Goal: Ask a question

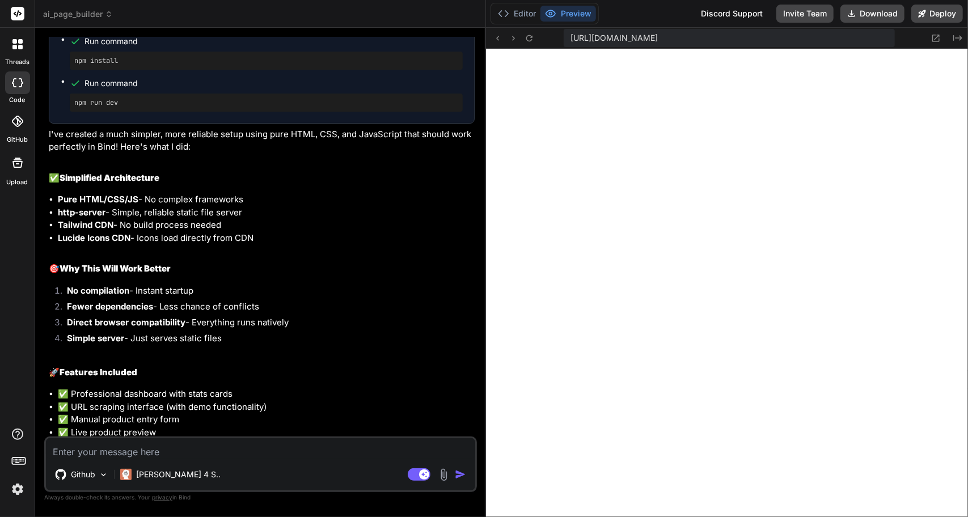
scroll to position [2066, 0]
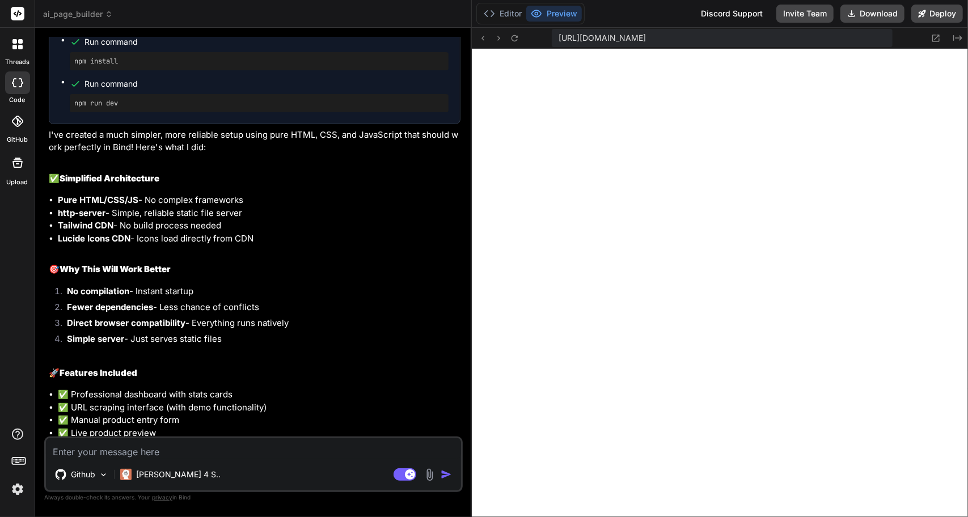
type textarea "x"
drag, startPoint x: 593, startPoint y: 45, endPoint x: 453, endPoint y: 36, distance: 141.0
click at [453, 36] on div "Bind AI Web Search Created with Pixso. Code Generator You how do I preview it B…" at bounding box center [253, 273] width 437 height 490
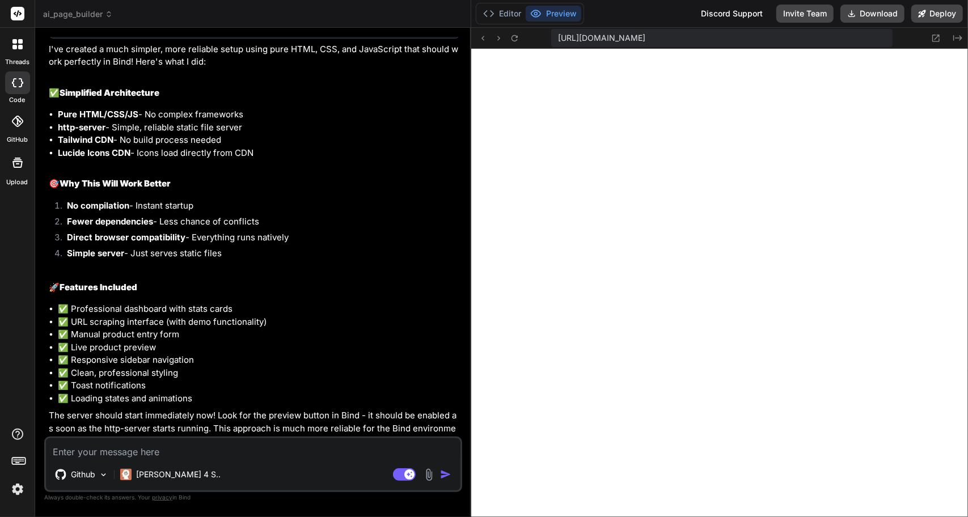
click at [145, 450] on textarea at bounding box center [253, 449] width 415 height 20
type textarea "H"
type textarea "x"
type textarea "Ho"
type textarea "x"
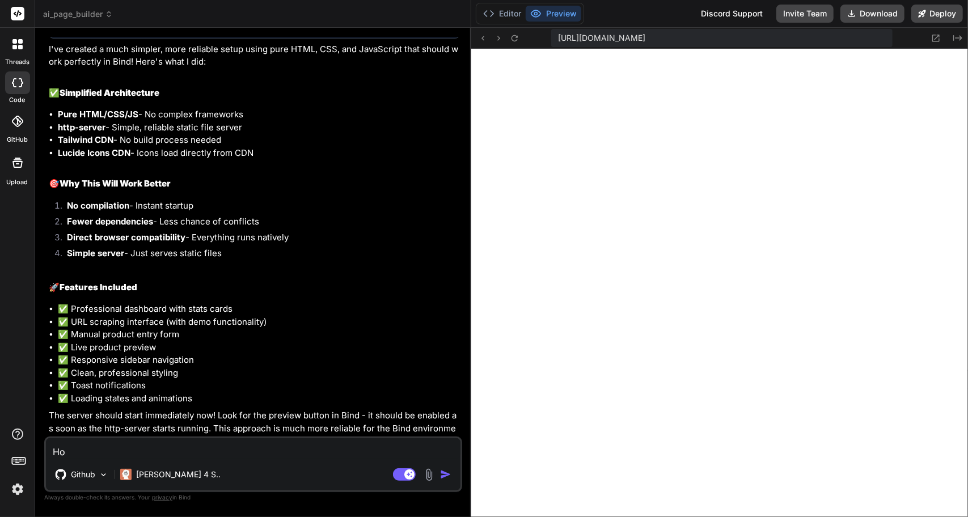
type textarea "How"
type textarea "x"
type textarea "How"
type textarea "x"
type textarea "How c"
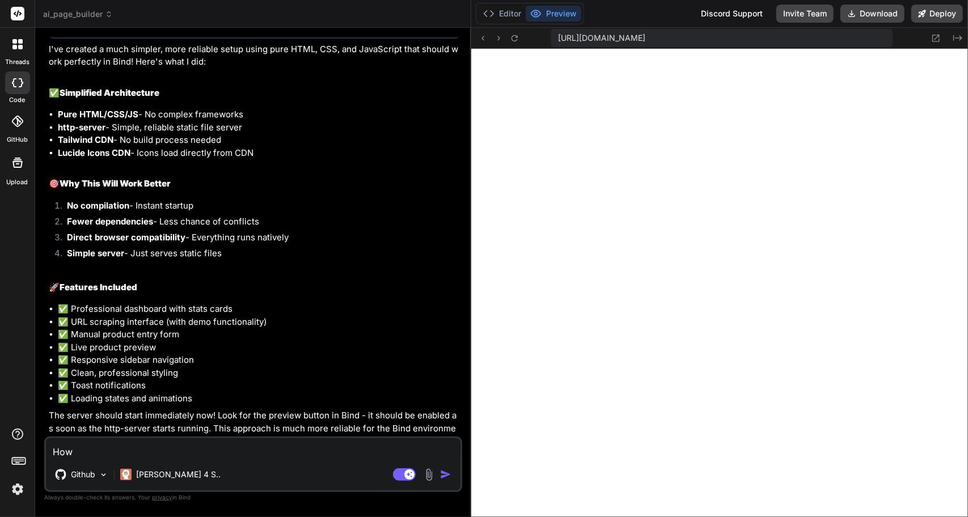
type textarea "x"
type textarea "How ca"
type textarea "x"
type textarea "How can"
type textarea "x"
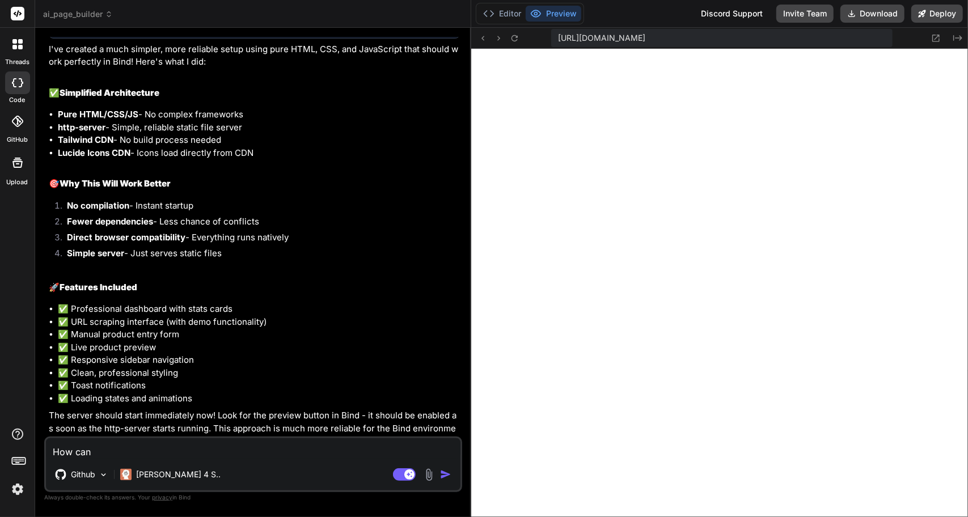
type textarea "How can"
type textarea "x"
type textarea "How can w"
type textarea "x"
type textarea "How can we"
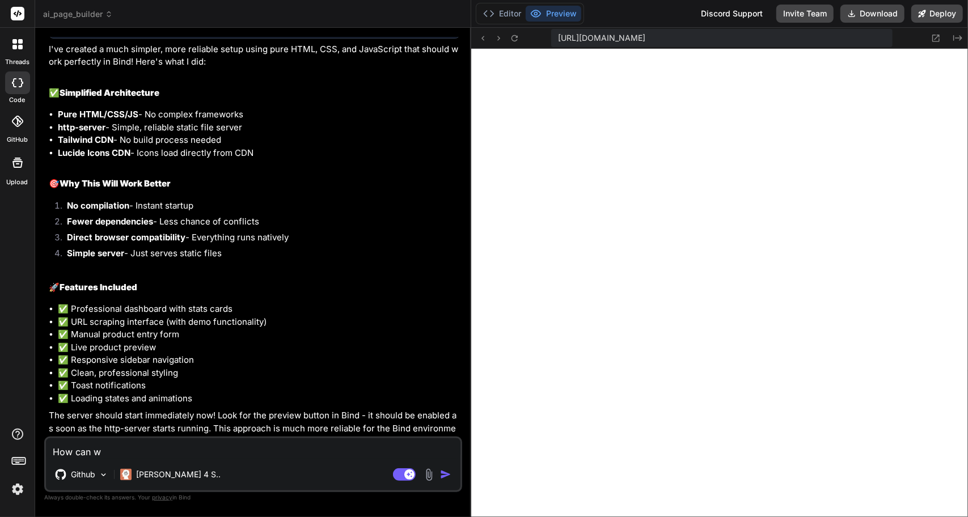
type textarea "x"
type textarea "How can we"
type textarea "x"
type textarea "How can we m"
type textarea "x"
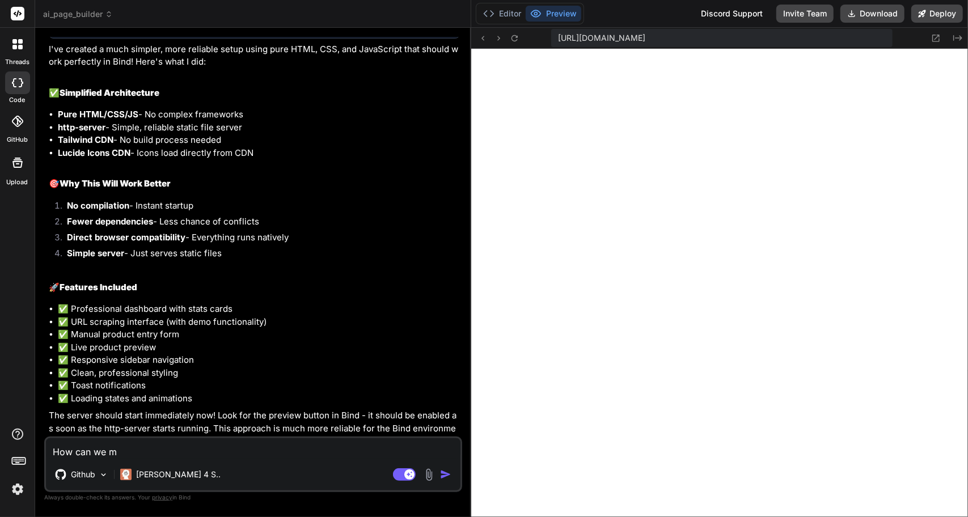
type textarea "How can we ma"
type textarea "x"
type textarea "How can we mak"
type textarea "x"
type textarea "How can we make"
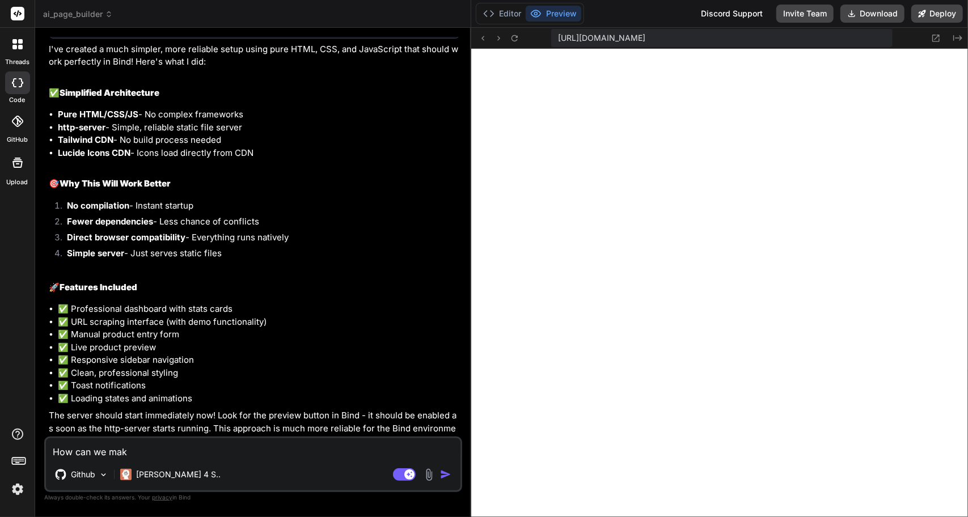
type textarea "x"
type textarea "How can we make"
type textarea "x"
type textarea "How can we make t"
type textarea "x"
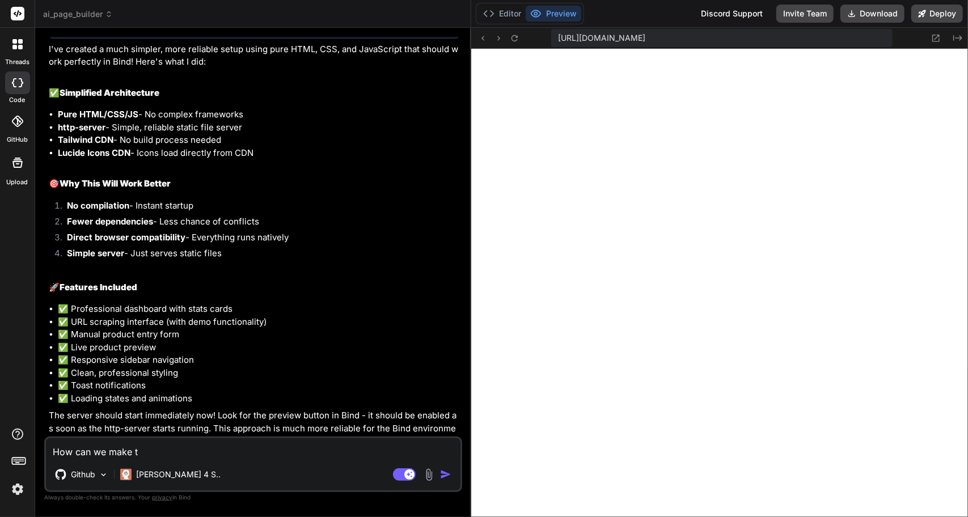
type textarea "How can we make th"
type textarea "x"
type textarea "How can we make thi"
type textarea "x"
type textarea "How can we make this"
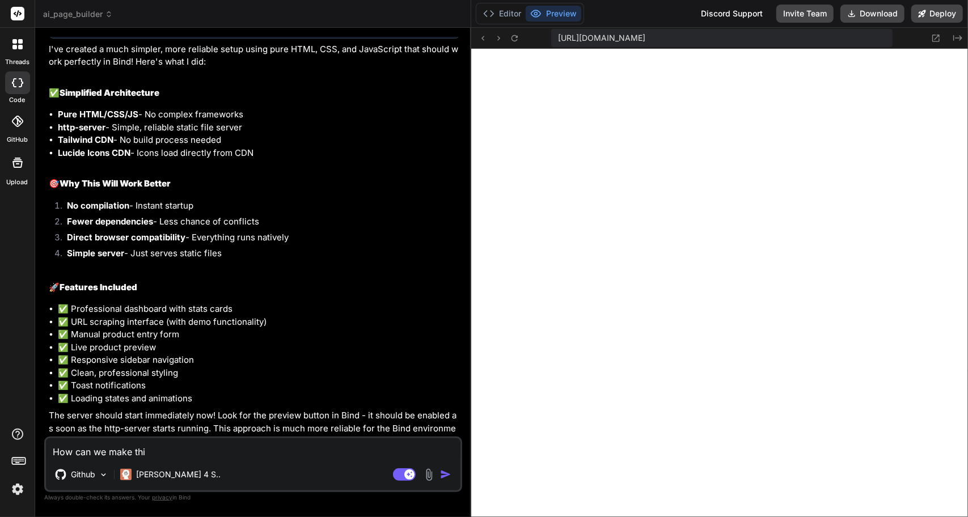
type textarea "x"
type textarea "How can we make this"
type textarea "x"
type textarea "How can we make this U"
type textarea "x"
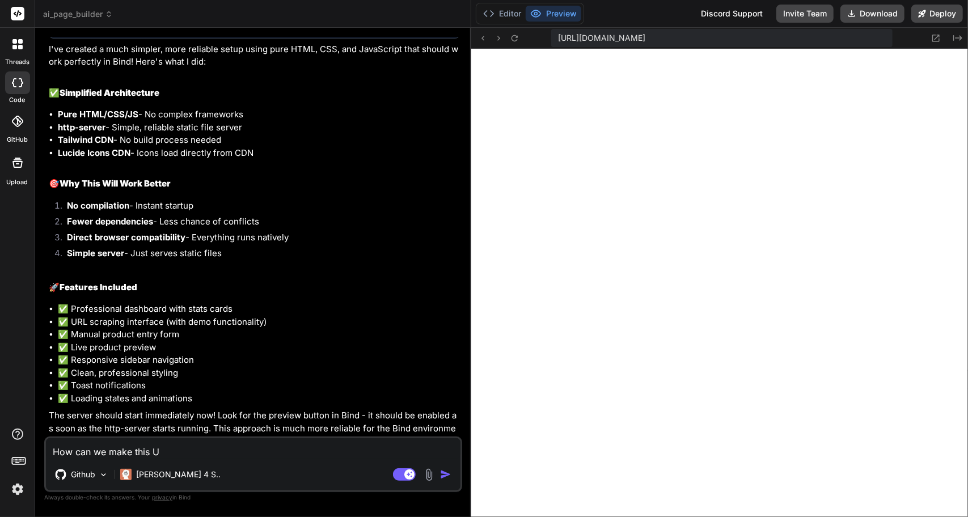
type textarea "How can we make this UI"
type textarea "x"
type textarea "How can we make this UI"
type textarea "x"
type textarea "How can we make this UI l"
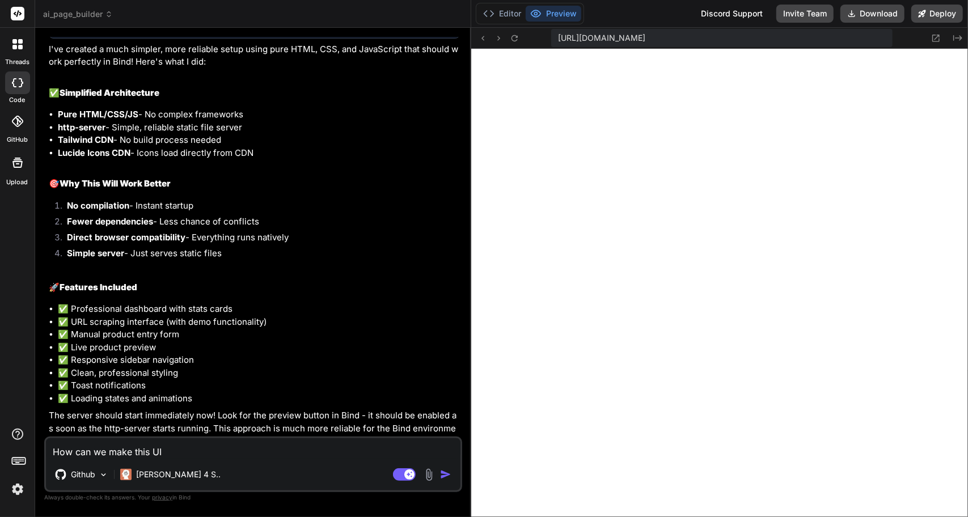
type textarea "x"
type textarea "How can we make this UI lo"
type textarea "x"
type textarea "How can we make this UI loo"
type textarea "x"
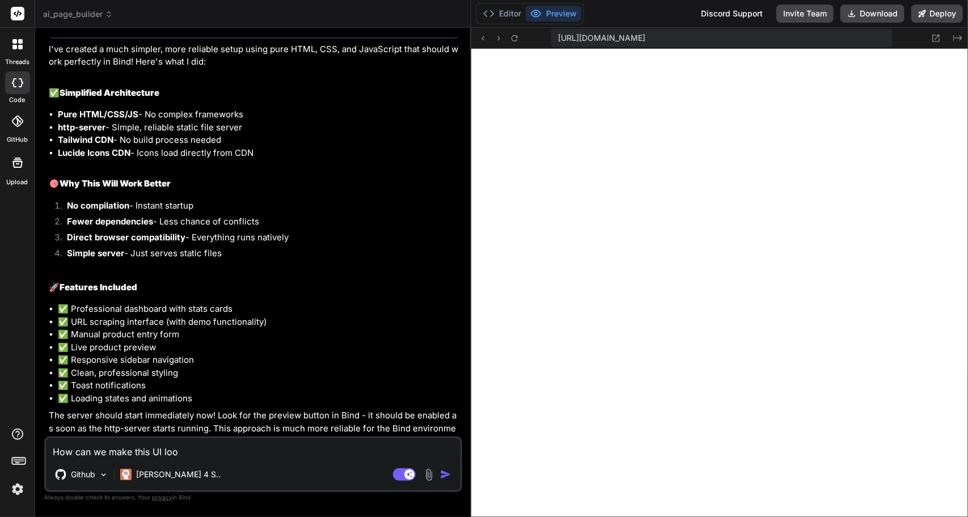
type textarea "How can we make this UI look"
type textarea "x"
type textarea "How can we make this UI look"
type textarea "x"
type textarea "How can we make this UI look l"
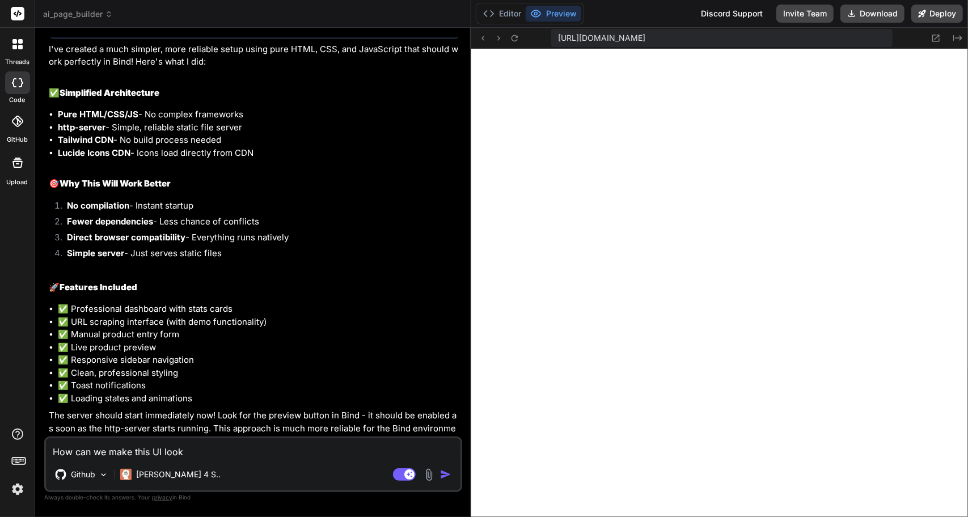
type textarea "x"
type textarea "How can we make this UI look li"
type textarea "x"
type textarea "How can we make this UI look lik"
type textarea "x"
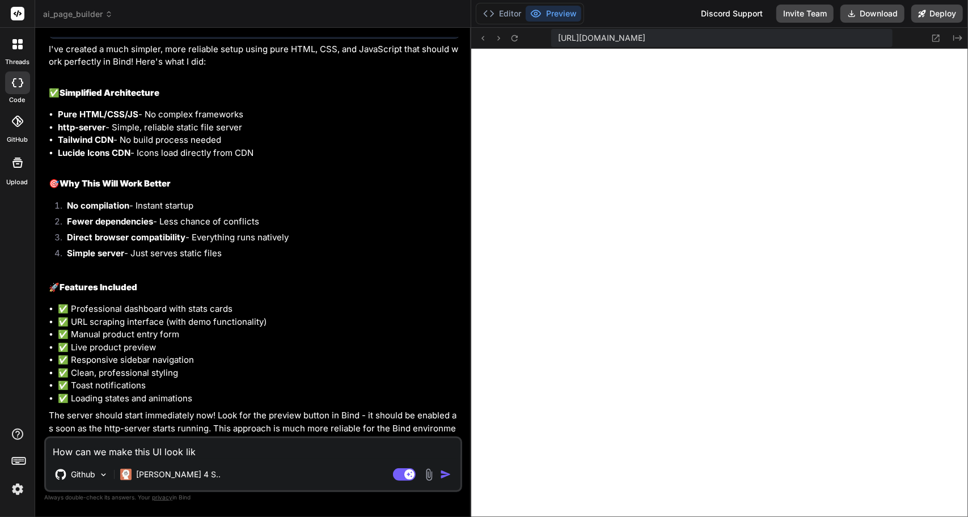
type textarea "How can we make this UI look like"
type textarea "x"
type textarea "How can we make this UI look like"
type textarea "x"
type textarea "How can we make this UI look like a"
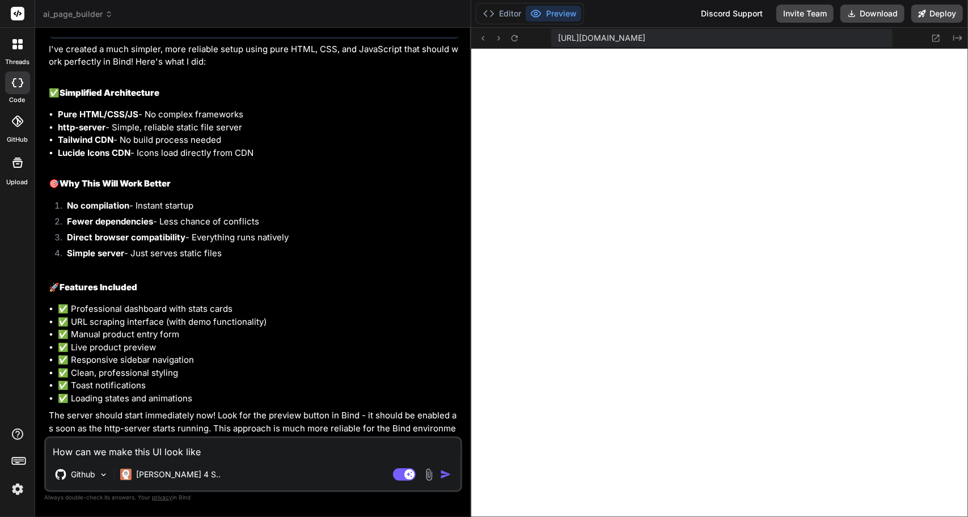
type textarea "x"
type textarea "How can we make this UI look like a"
type textarea "x"
type textarea "How can we make this UI look like a b"
type textarea "x"
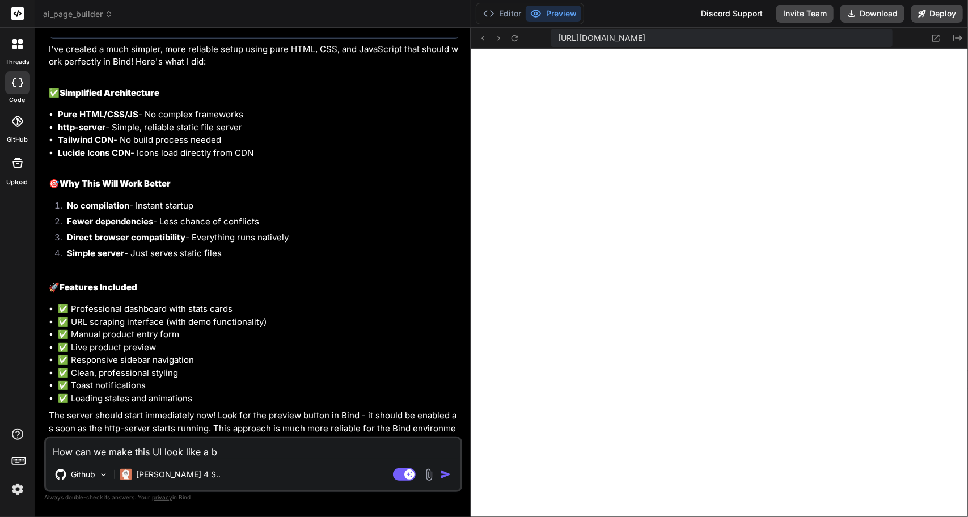
type textarea "How can we make this UI look like a be"
type textarea "x"
type textarea "How can we make this UI look like a bet"
type textarea "x"
type textarea "How can we make this UI look like a bett"
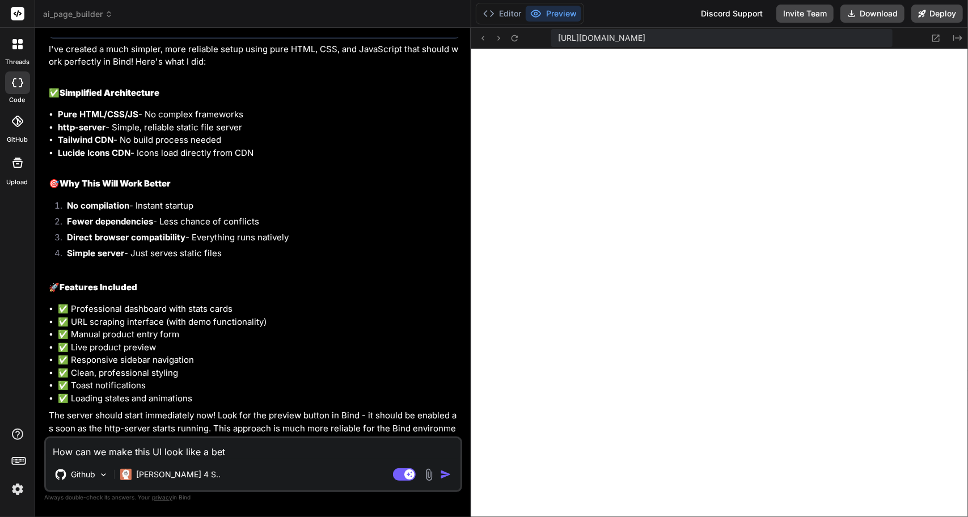
type textarea "x"
type textarea "How can we make this UI look like a [PERSON_NAME]"
type textarea "x"
type textarea "How can we make this UI look like a better"
type textarea "x"
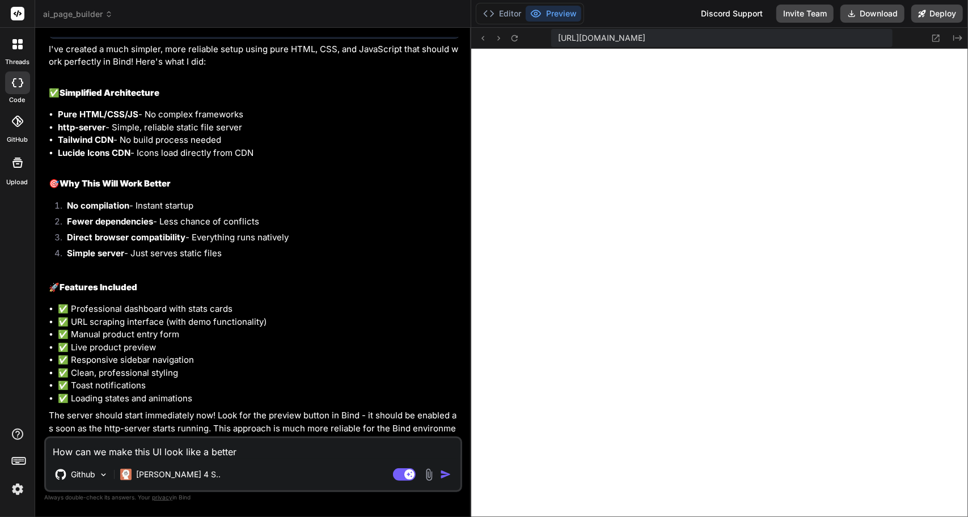
type textarea "How can we make this UI look like a better"
type textarea "x"
type textarea "How can we make this UI look like a better f"
type textarea "x"
type textarea "How can we make this UI look like a better fo"
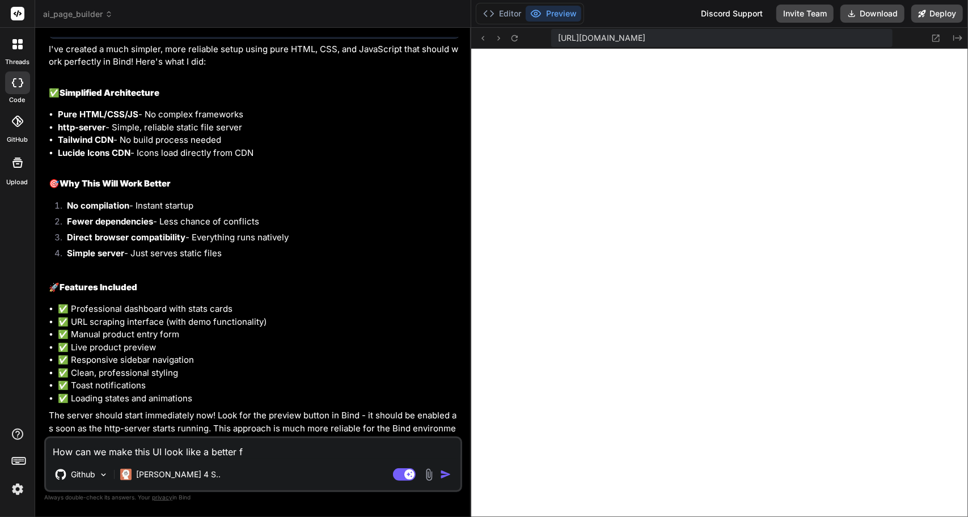
type textarea "x"
type textarea "How can we make this UI look like a better for"
type textarea "x"
type textarea "How can we make this UI look like a better for"
type textarea "x"
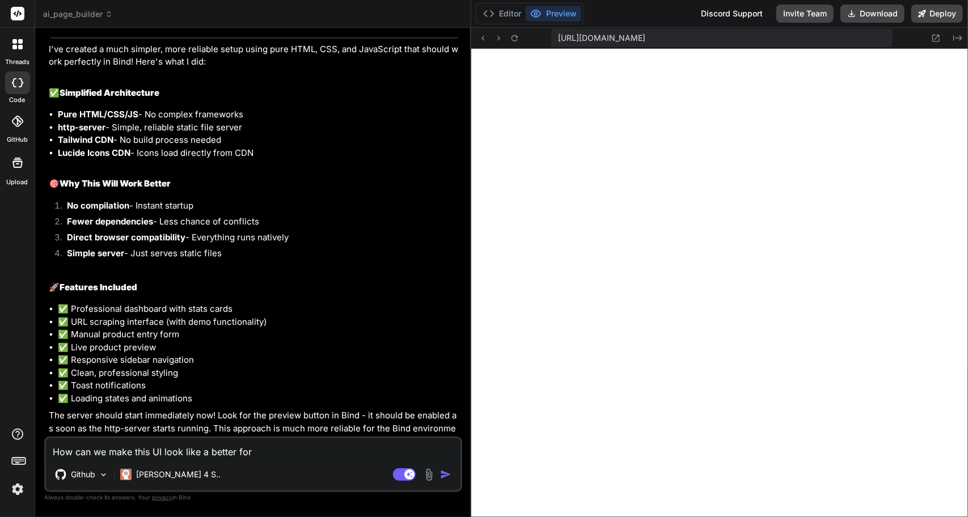
type textarea "How can we make this UI look like a better for t"
type textarea "x"
type textarea "How can we make this UI look like a better for th"
type textarea "x"
type textarea "How can we make this UI look like a better for the"
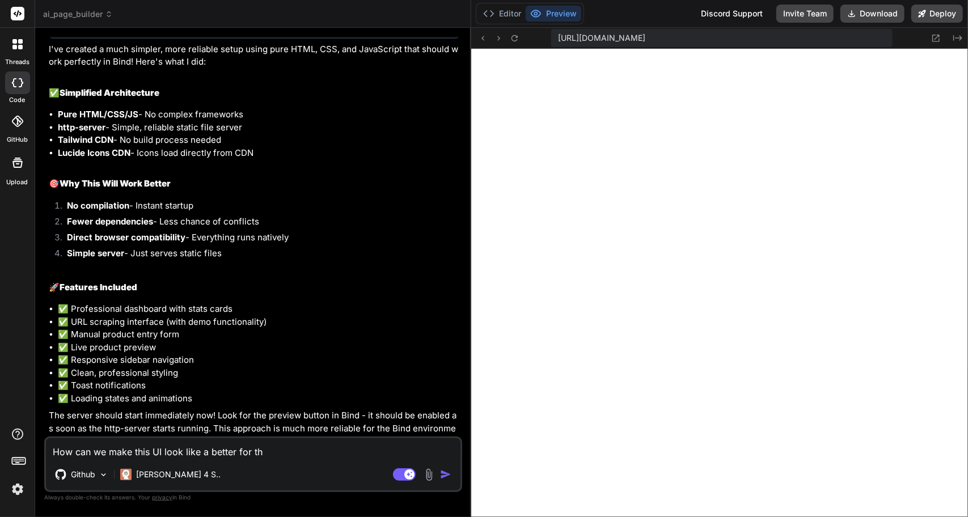
type textarea "x"
type textarea "How can we make this UI look like a better for the"
type textarea "x"
type textarea "How can we make this UI look like a better for the a"
type textarea "x"
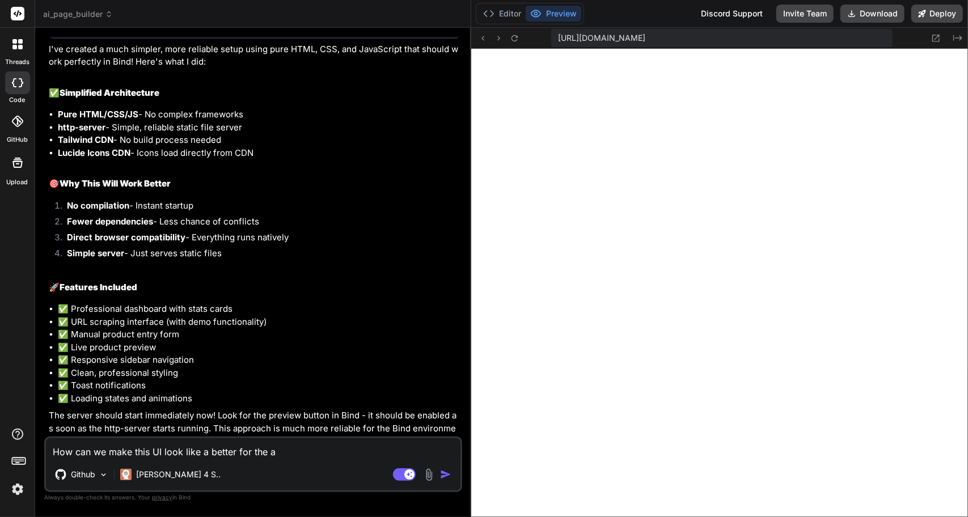
type textarea "How can we make this UI look like a better for the ai"
type textarea "x"
type textarea "How can we make this UI look like a better for the ai"
type textarea "x"
type textarea "How can we make this UI look like a better for the ai p"
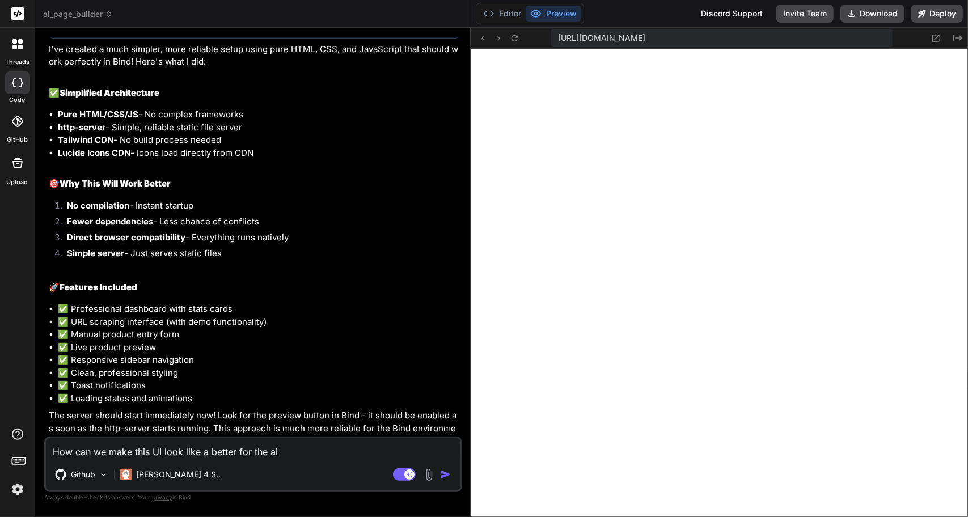
type textarea "x"
type textarea "How can we make this UI look like a better for the ai pa"
type textarea "x"
type textarea "How can we make this UI look like a better for the ai pag"
type textarea "x"
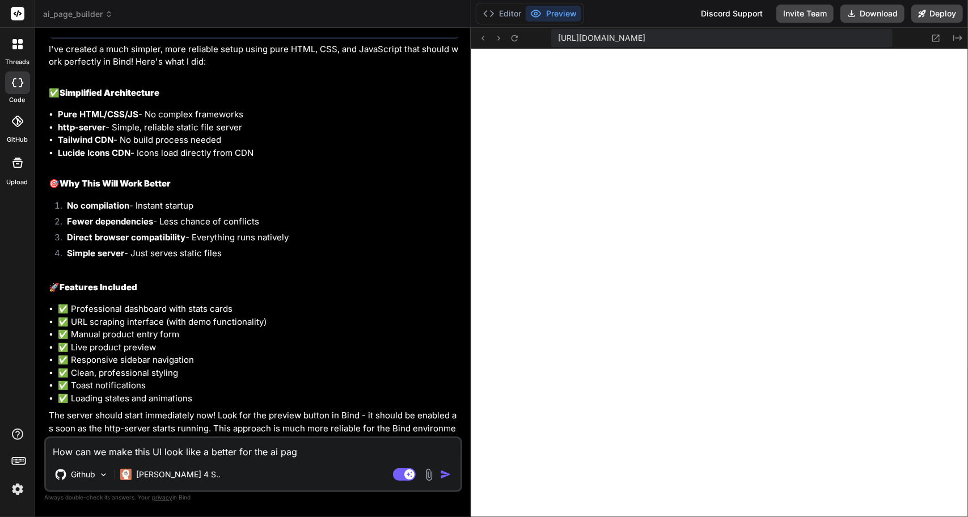
type textarea "How can we make this UI look like a better for the ai page"
type textarea "x"
type textarea "How can we make this UI look like a better for the ai page"
type textarea "x"
type textarea "How can we make this UI look like a better for the ai page b"
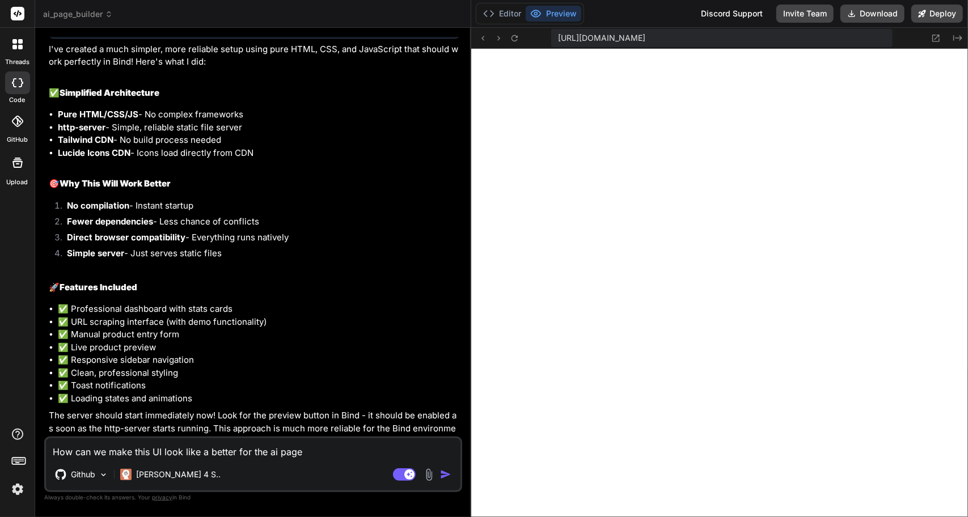
type textarea "x"
type textarea "How can we make this UI look like a better for the ai page bu"
type textarea "x"
type textarea "How can we make this UI look like a better for the ai page [PERSON_NAME]"
type textarea "x"
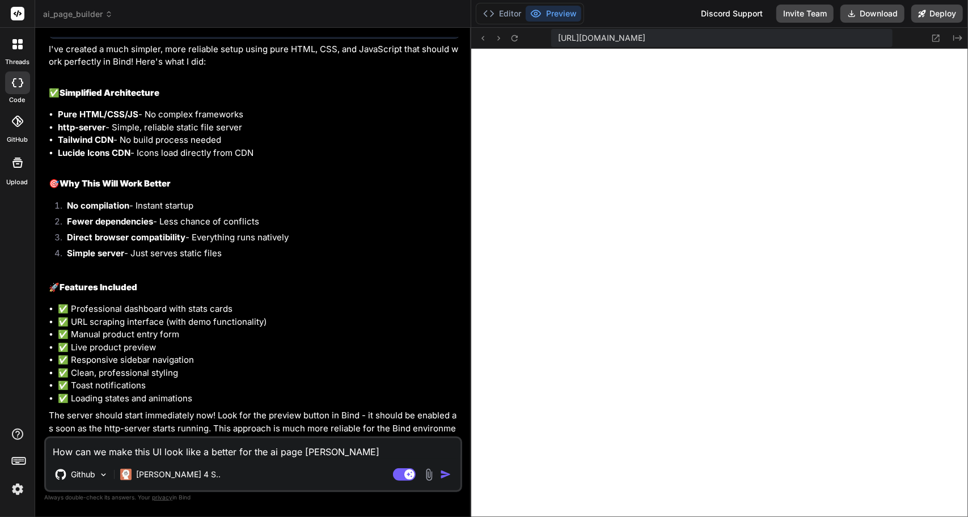
type textarea "How can we make this UI look like a better for the ai page buil"
type textarea "x"
type textarea "How can we make this UI look like a better for the ai page build"
type textarea "x"
type textarea "How can we make this UI look like a better for the ai page builde"
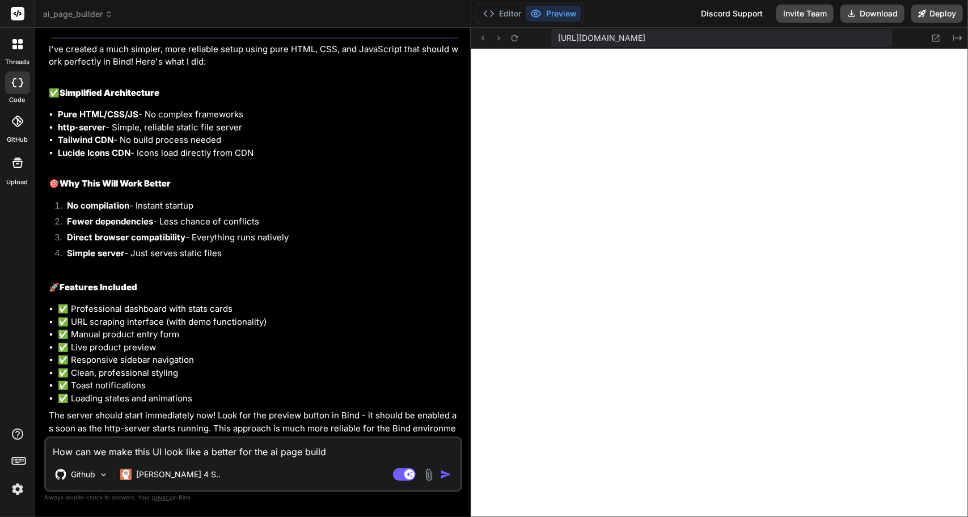
type textarea "x"
type textarea "How can we make this UI look like a better for the ai page builder"
type textarea "x"
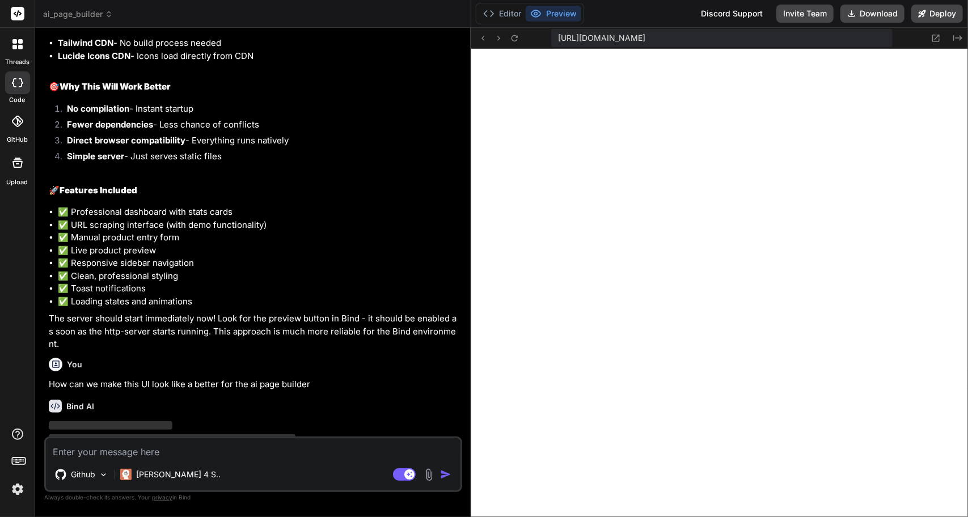
scroll to position [2270, 0]
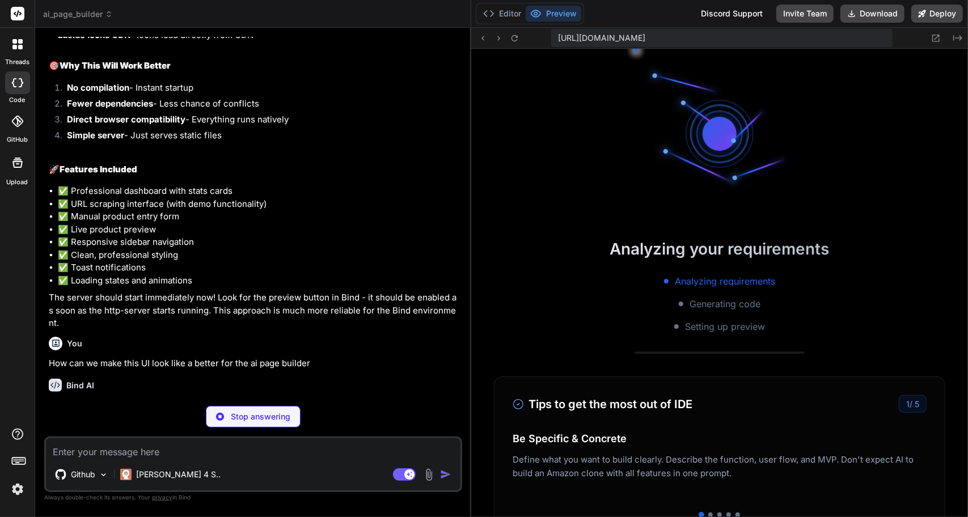
type textarea "x"
